Goal: Information Seeking & Learning: Learn about a topic

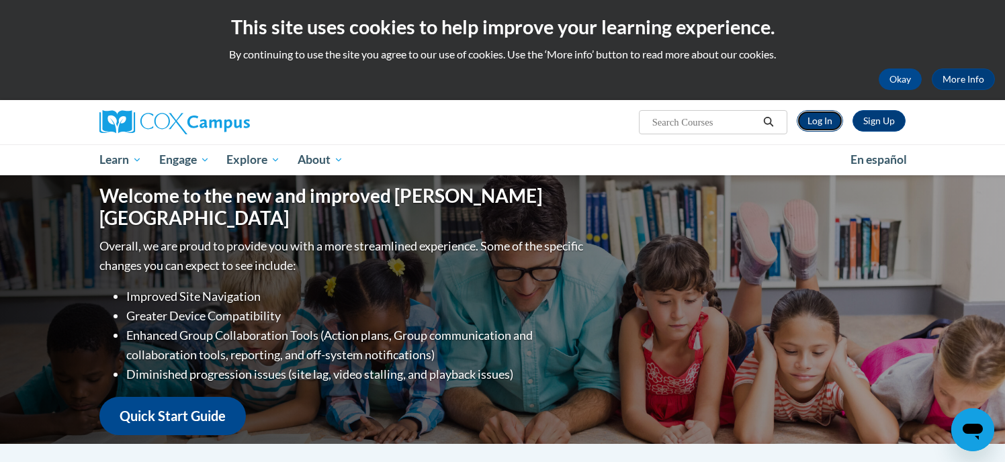
click at [822, 120] on link "Log In" at bounding box center [819, 120] width 46 height 21
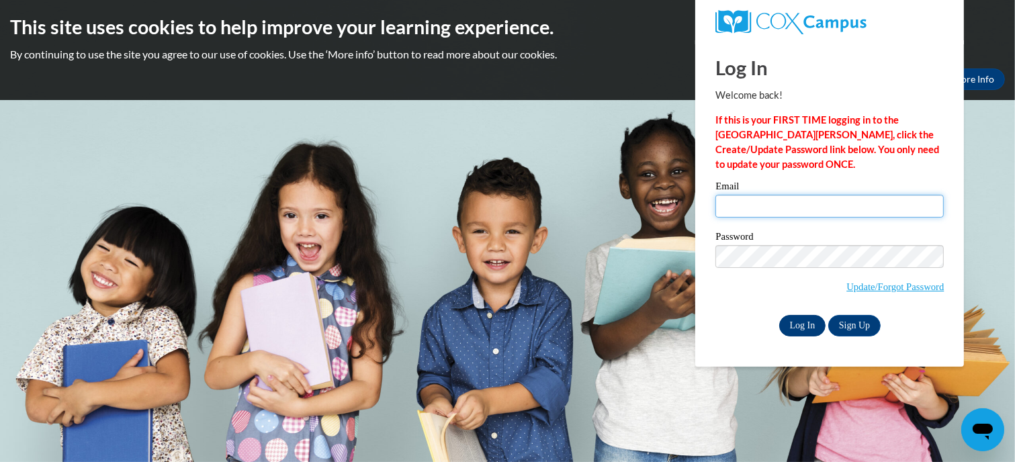
type input "wmatrise@kusd.edu"
click at [810, 318] on input "Log In" at bounding box center [802, 325] width 47 height 21
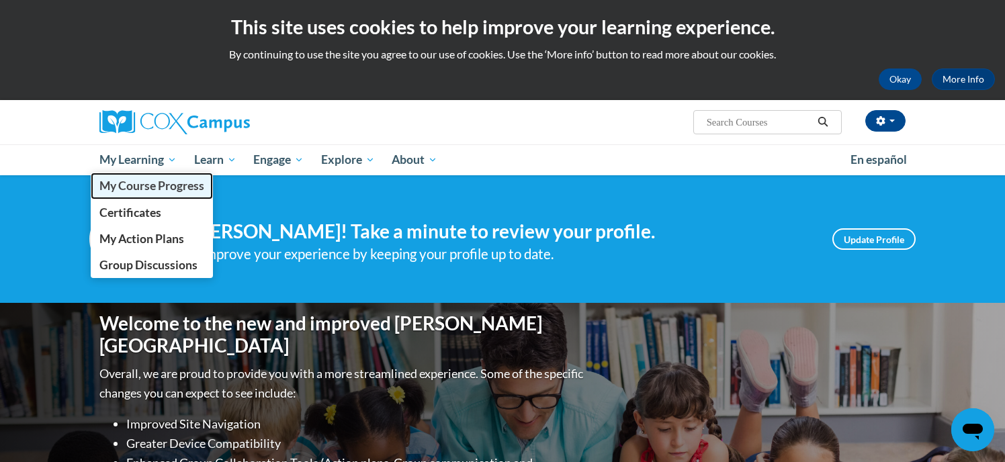
click at [146, 184] on span "My Course Progress" at bounding box center [151, 186] width 105 height 14
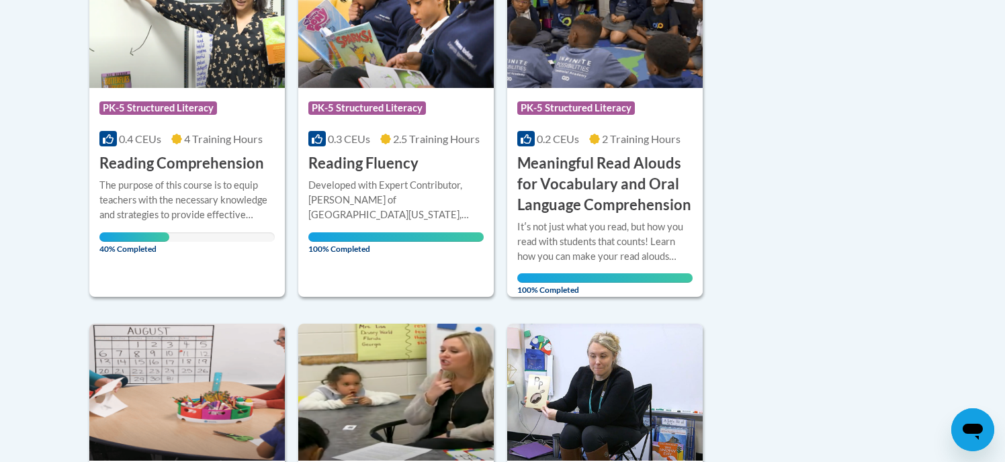
scroll to position [420, 0]
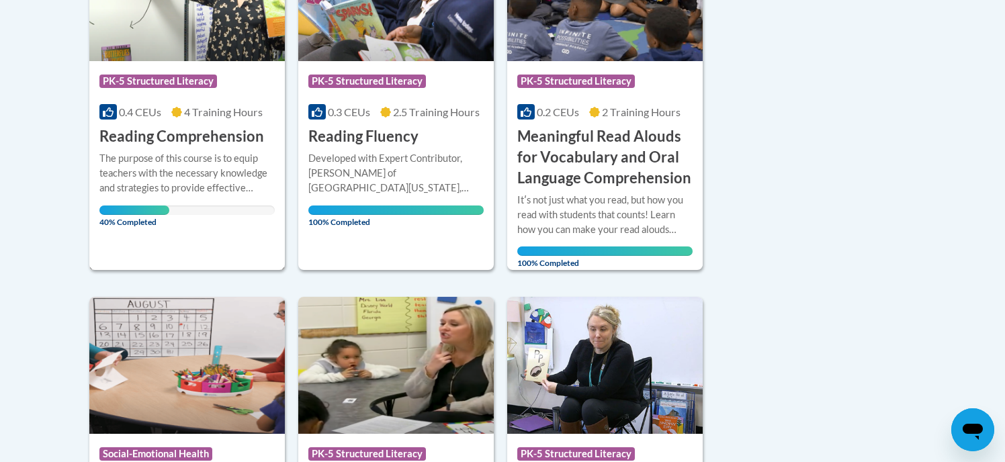
click at [187, 152] on div "The purpose of this course is to equip teachers with the necessary knowledge an…" at bounding box center [186, 173] width 175 height 44
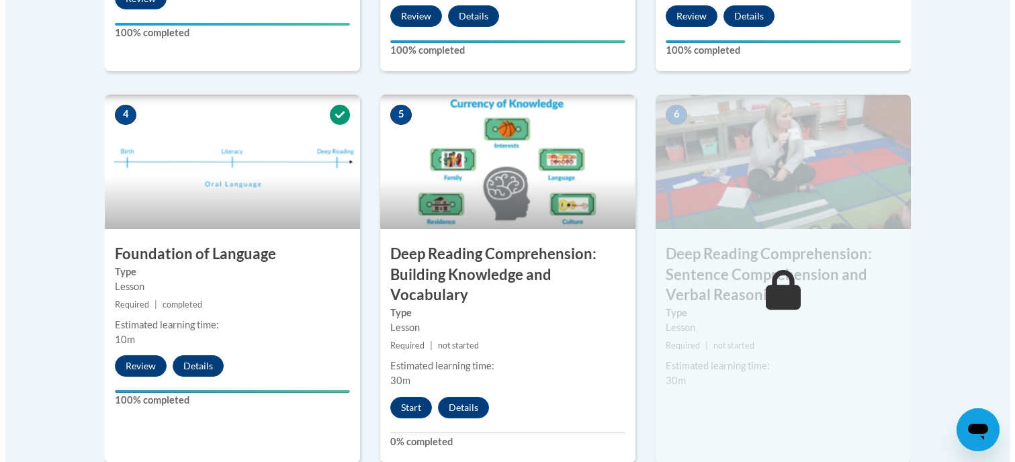
scroll to position [733, 0]
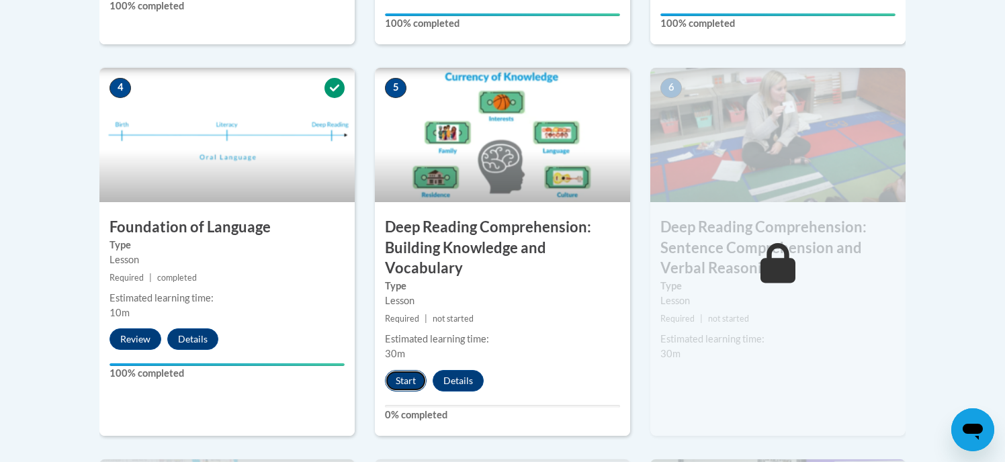
click at [410, 373] on button "Start" at bounding box center [406, 380] width 42 height 21
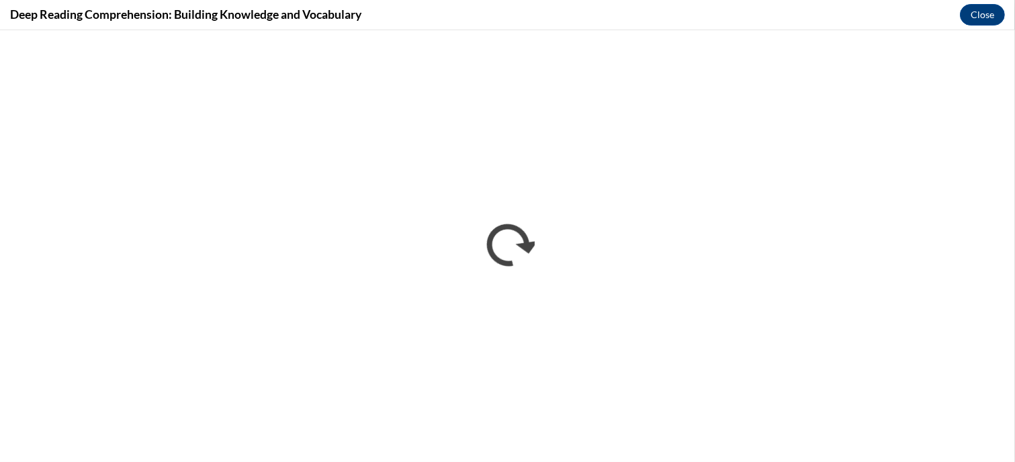
scroll to position [0, 0]
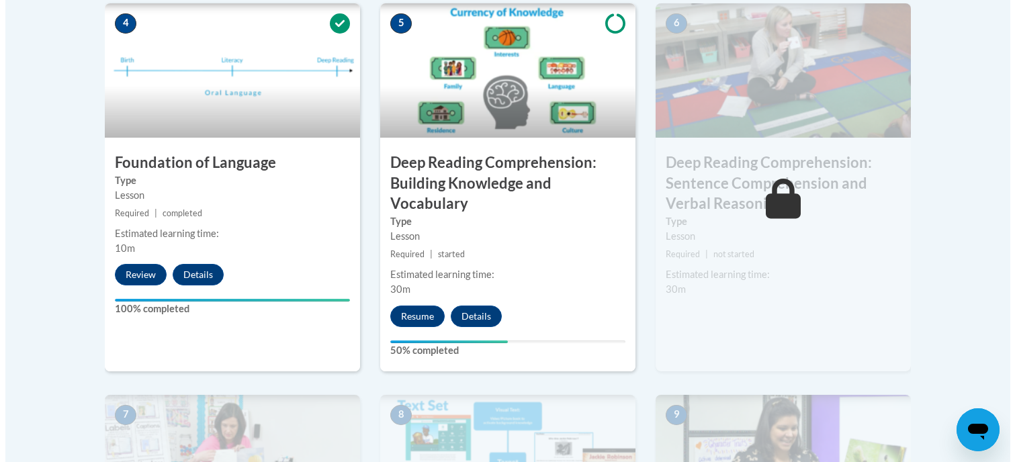
scroll to position [824, 0]
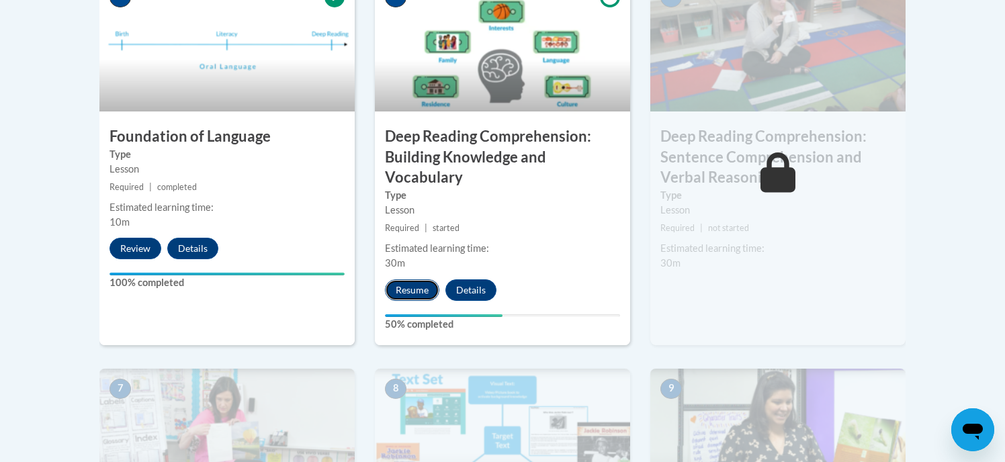
click at [425, 291] on button "Resume" at bounding box center [412, 289] width 54 height 21
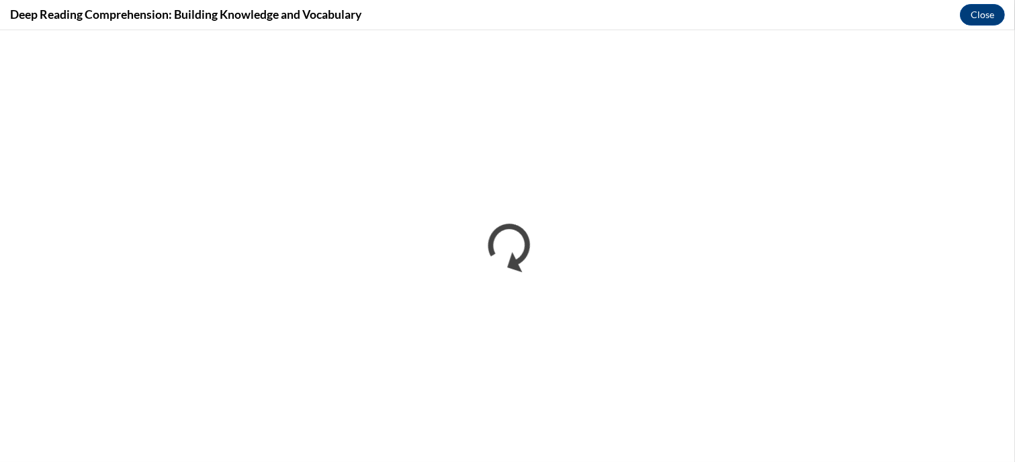
scroll to position [0, 0]
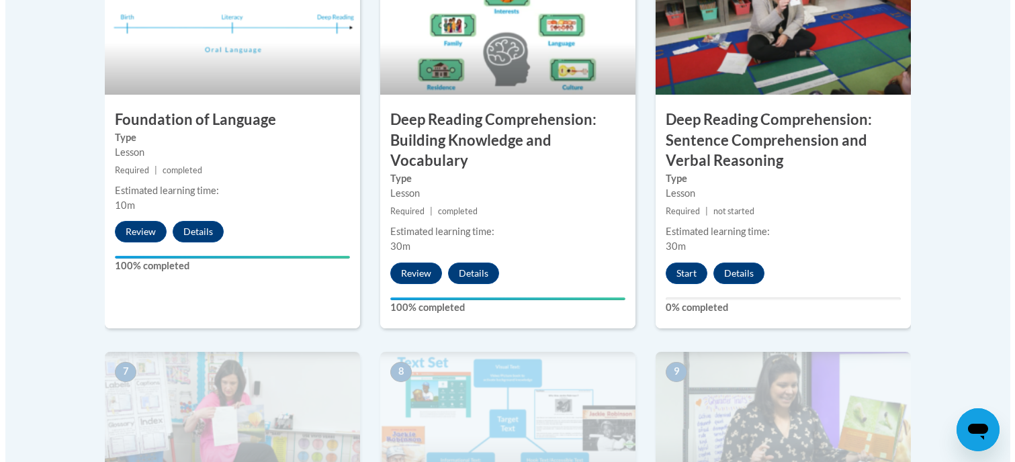
scroll to position [787, 0]
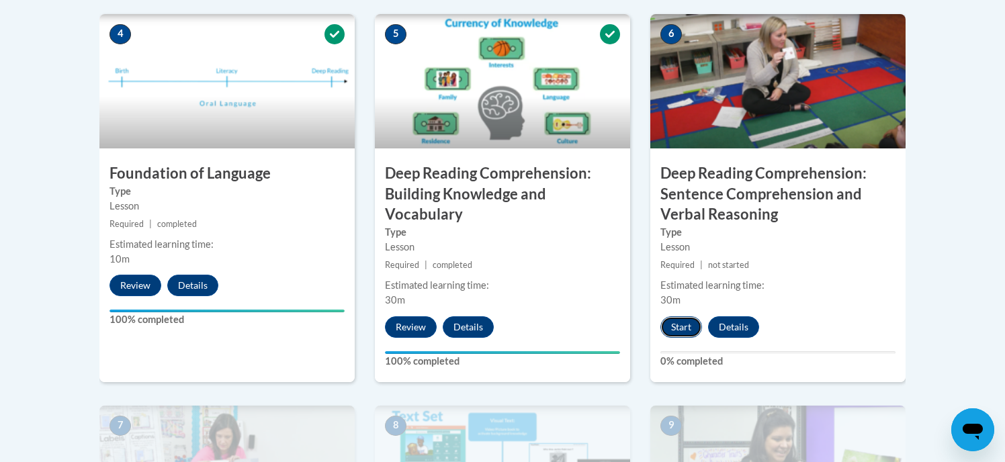
click at [680, 328] on button "Start" at bounding box center [681, 326] width 42 height 21
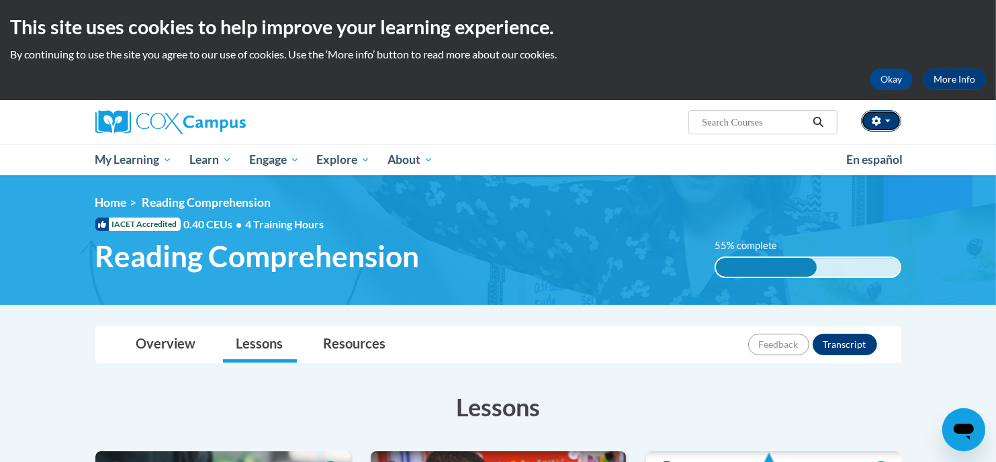
click at [882, 122] on button "button" at bounding box center [881, 120] width 40 height 21
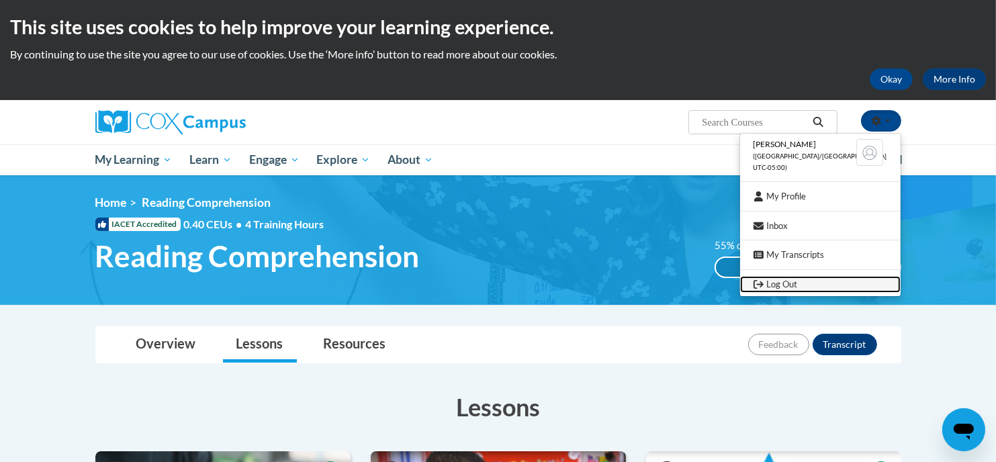
click at [800, 283] on link "Log Out" at bounding box center [820, 284] width 160 height 17
